Goal: Task Accomplishment & Management: Manage account settings

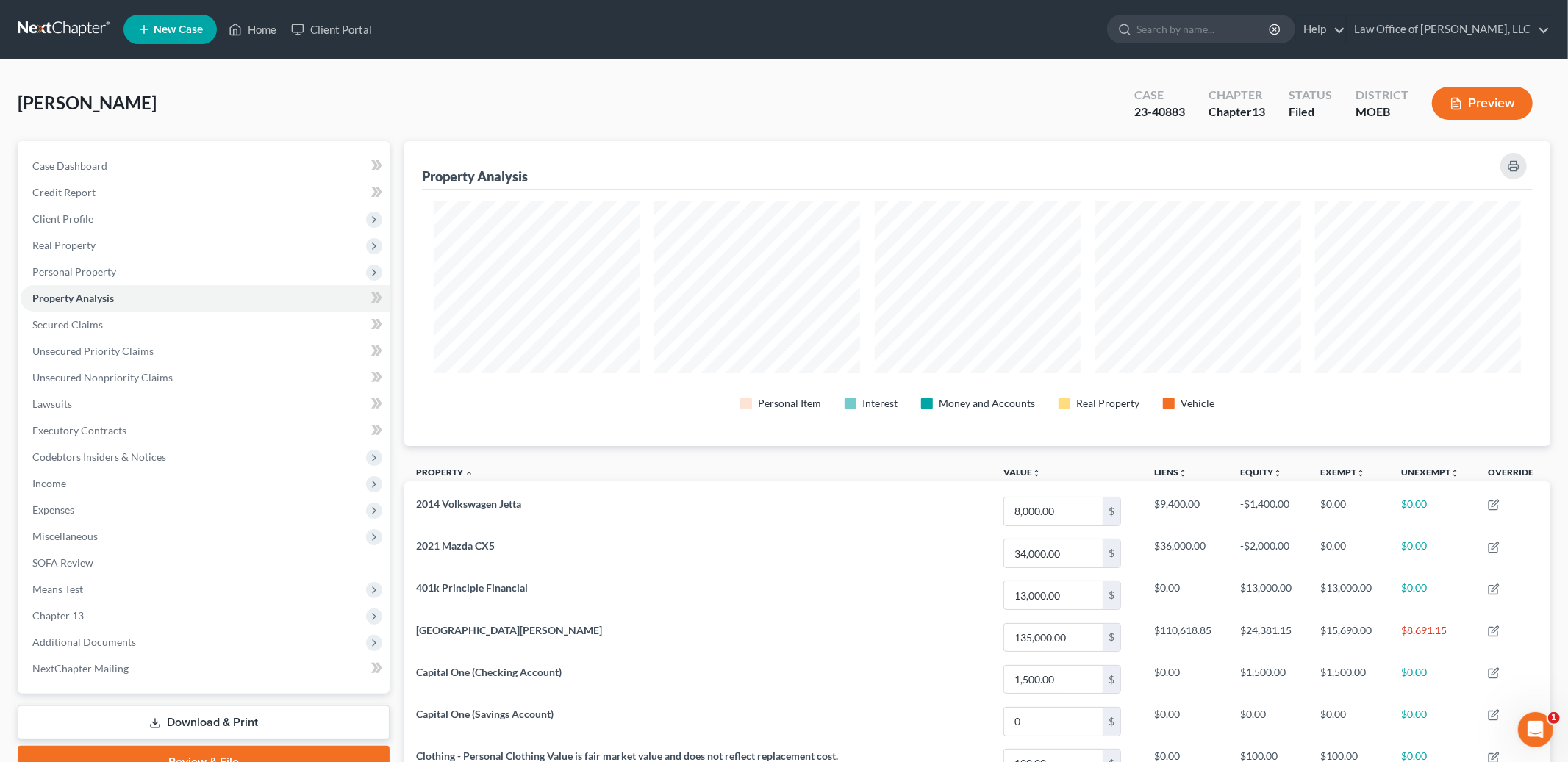
click at [667, 191] on div "Personal Item Interest Money and Accounts Real Property Vehicle" at bounding box center [977, 318] width 1110 height 257
click at [262, 29] on link "Home" at bounding box center [252, 29] width 62 height 26
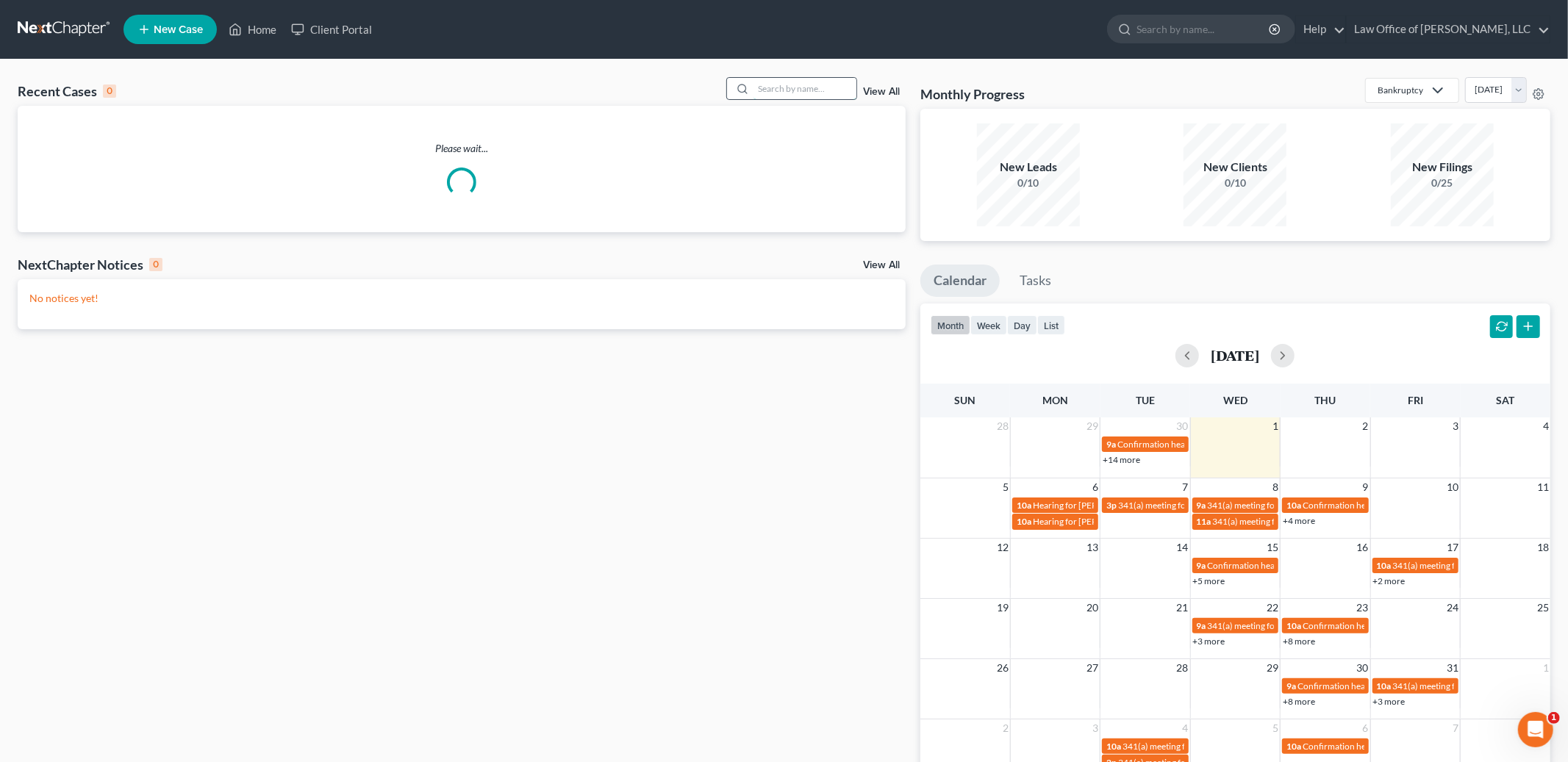
drag, startPoint x: 780, startPoint y: 90, endPoint x: 765, endPoint y: 90, distance: 15.0
click at [765, 90] on input "search" at bounding box center [805, 88] width 103 height 22
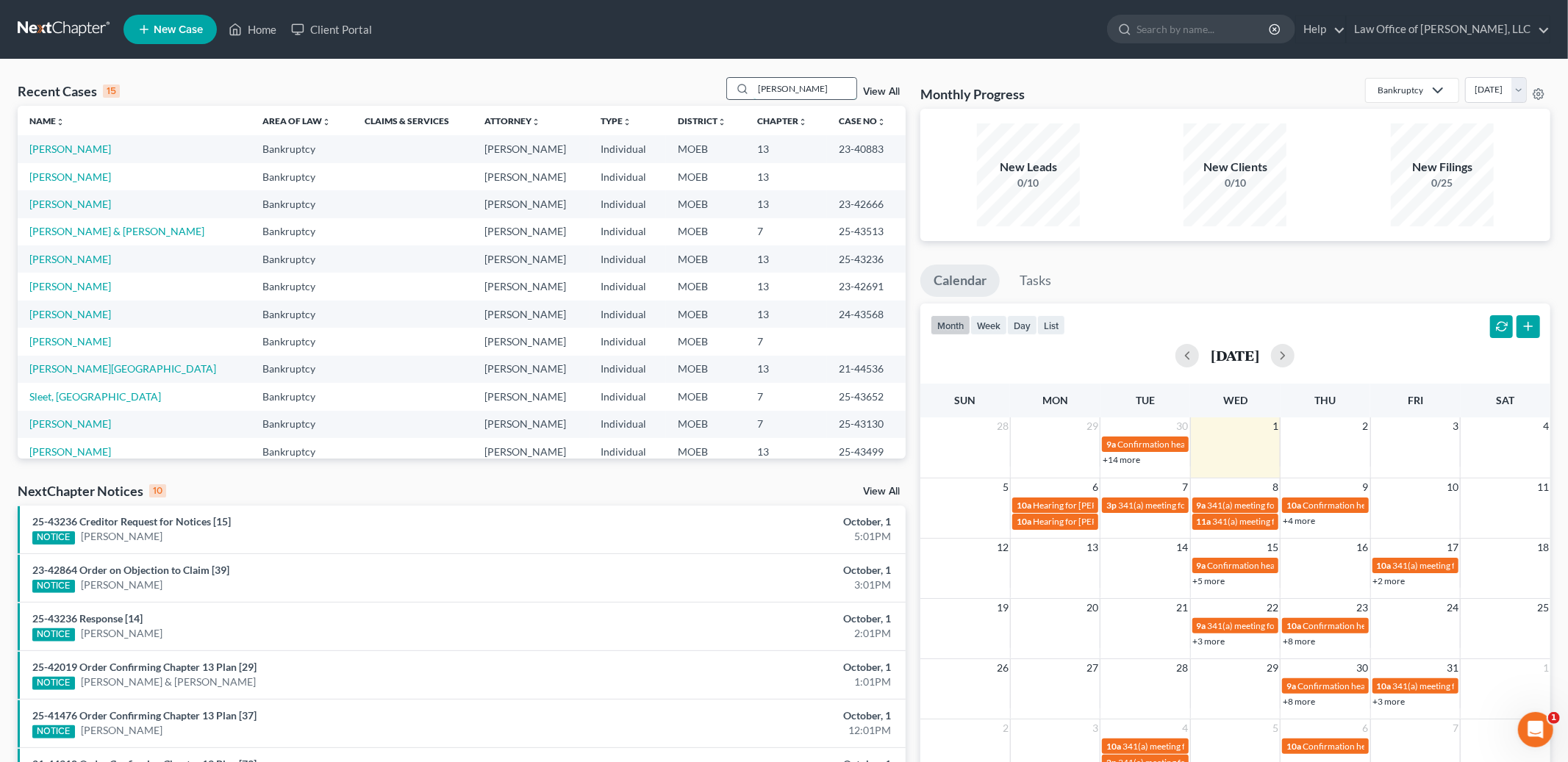
type input "[PERSON_NAME]"
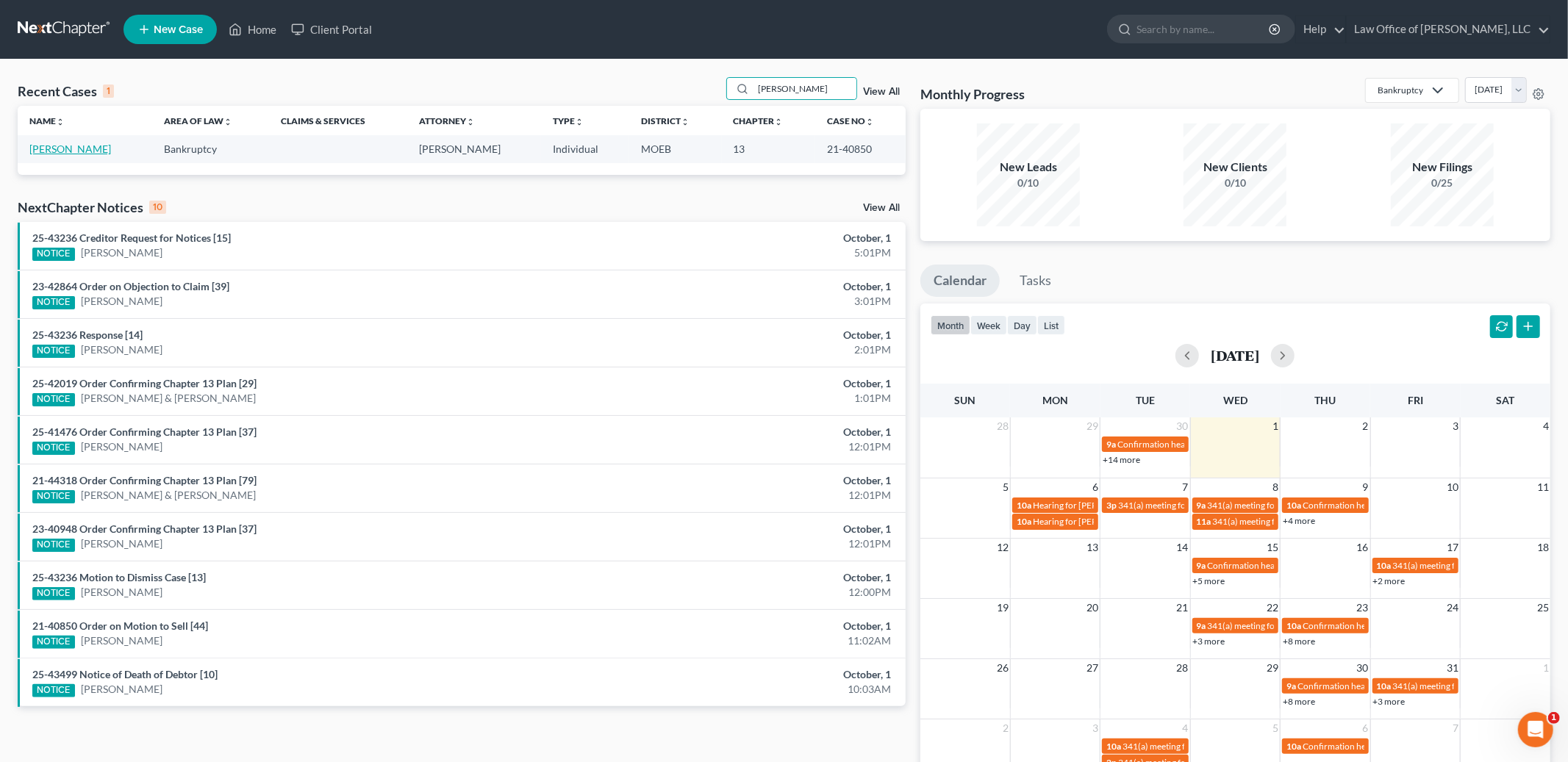
click at [58, 143] on link "[PERSON_NAME]" at bounding box center [70, 148] width 82 height 12
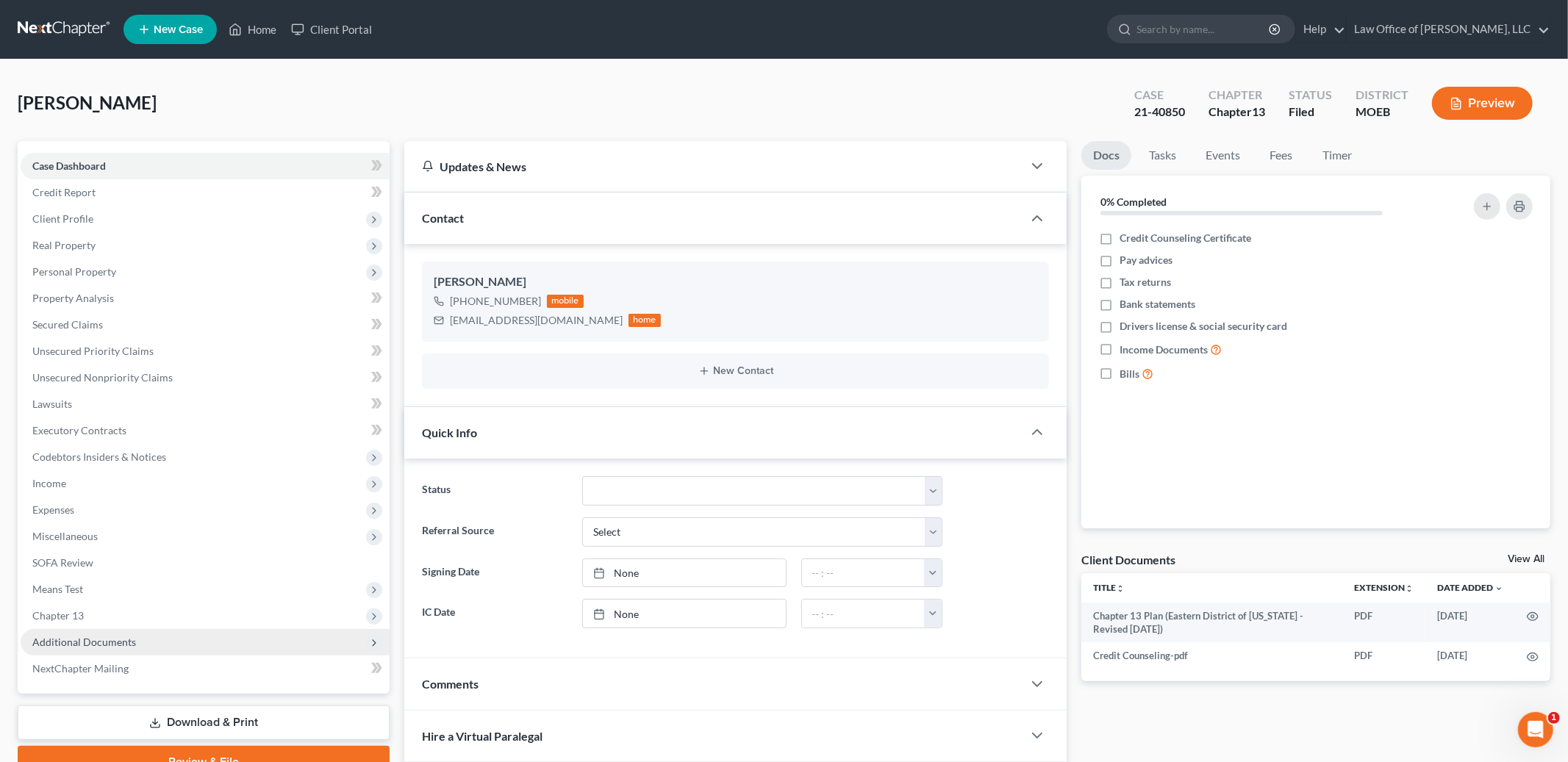
click at [104, 638] on span "Additional Documents" at bounding box center [84, 642] width 103 height 12
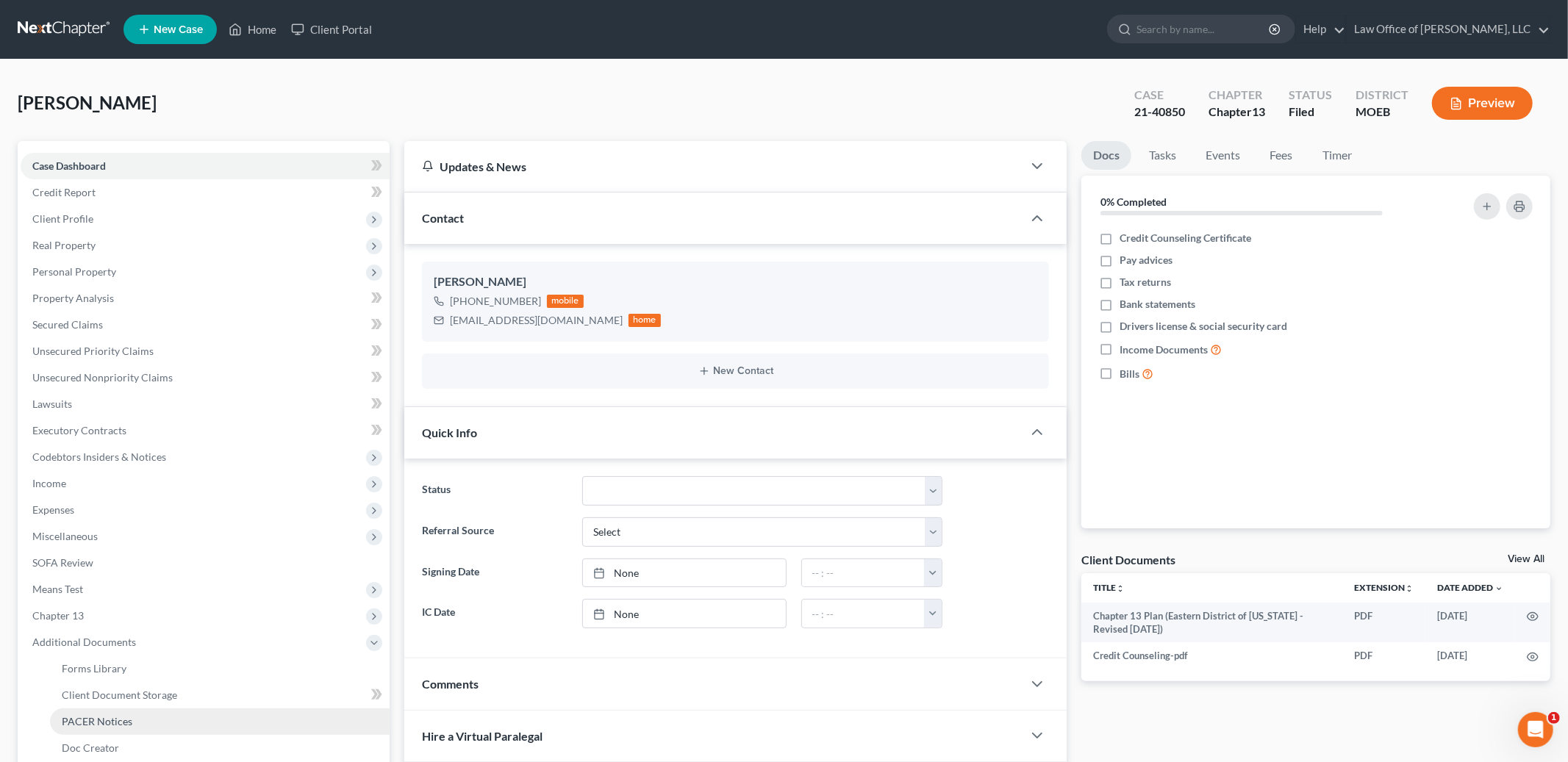
click at [134, 724] on link "PACER Notices" at bounding box center [219, 722] width 339 height 26
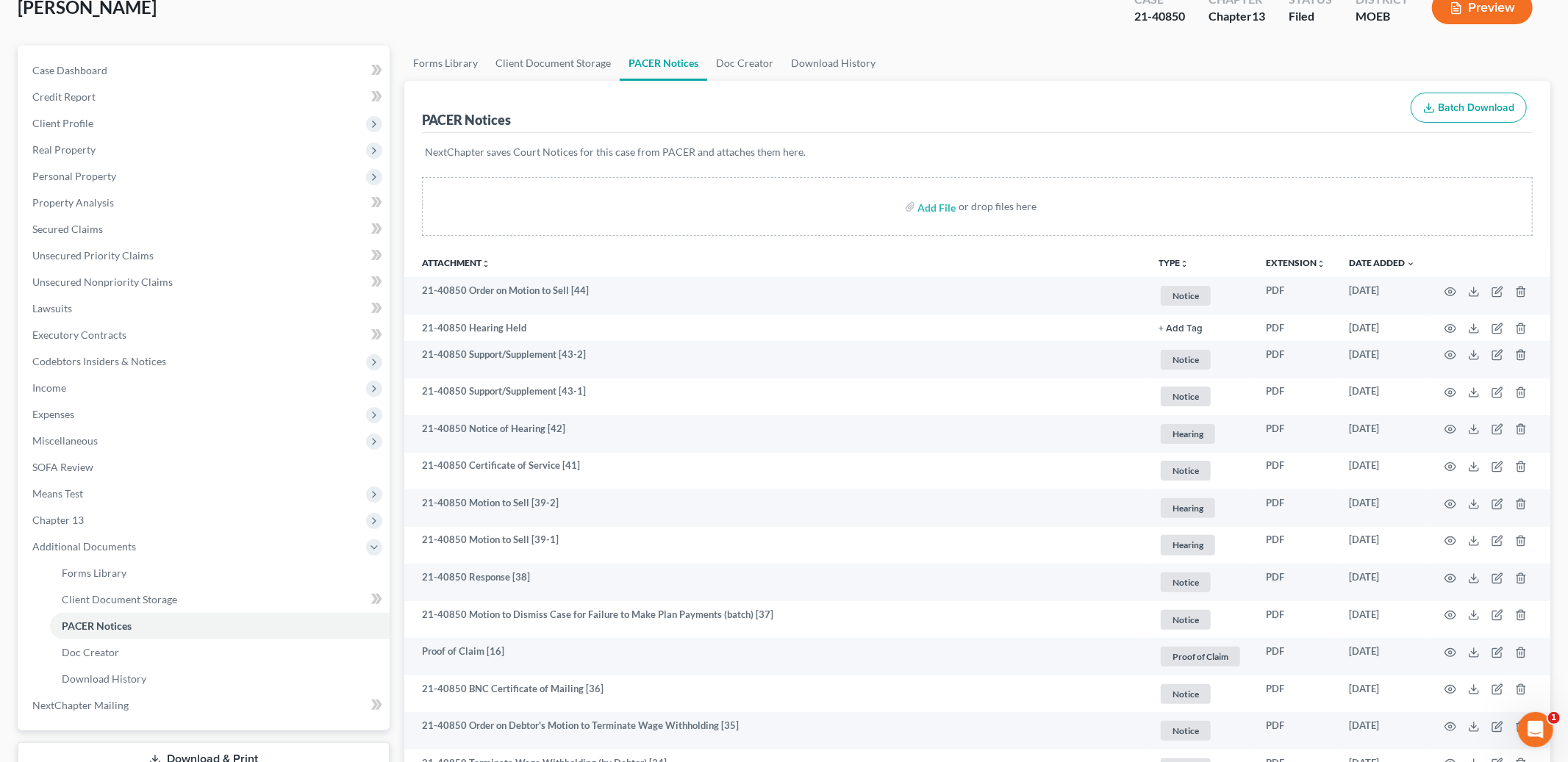
scroll to position [96, 0]
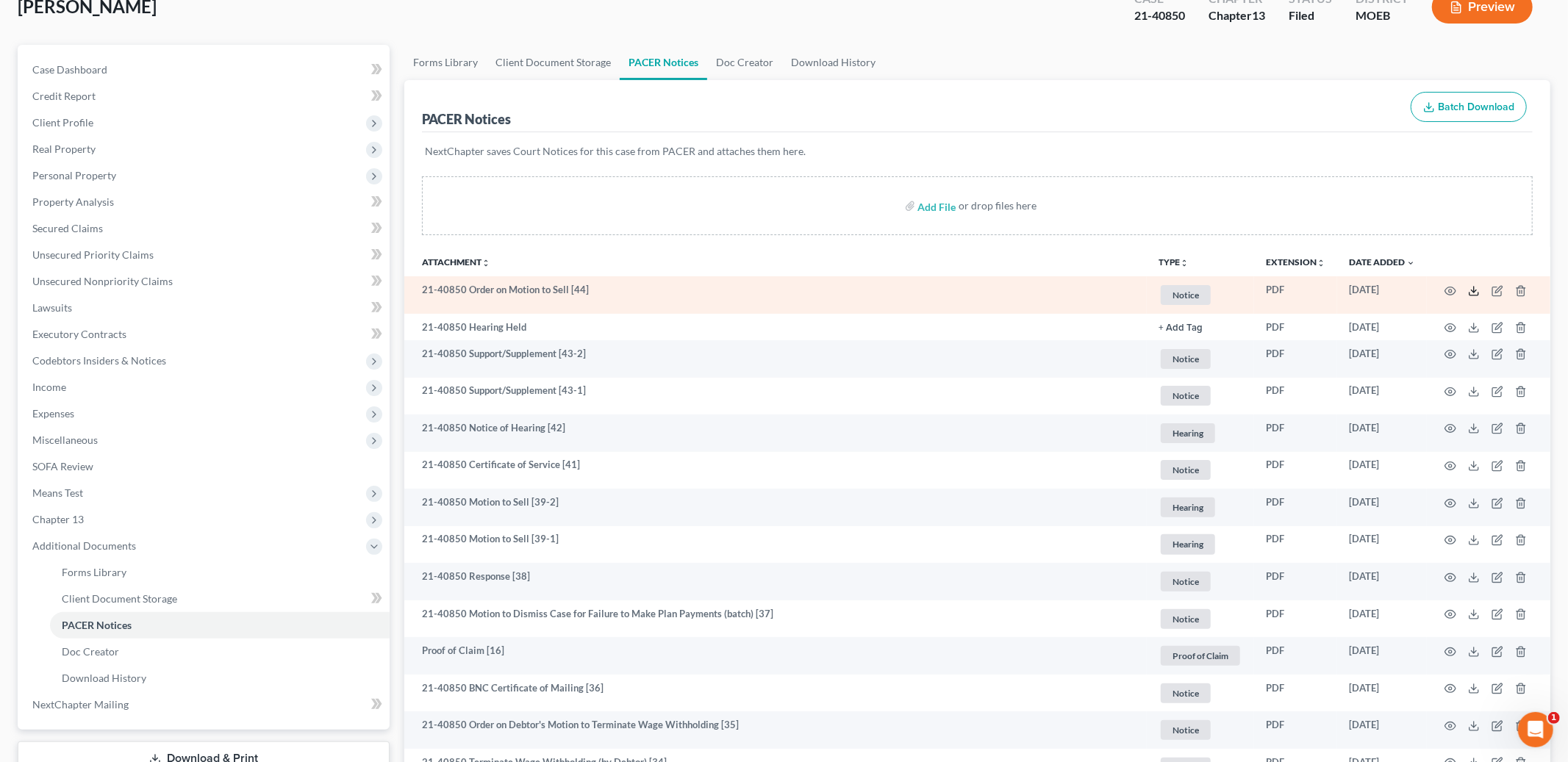
click at [1474, 290] on icon at bounding box center [1473, 291] width 12 height 12
